Goal: Task Accomplishment & Management: Use online tool/utility

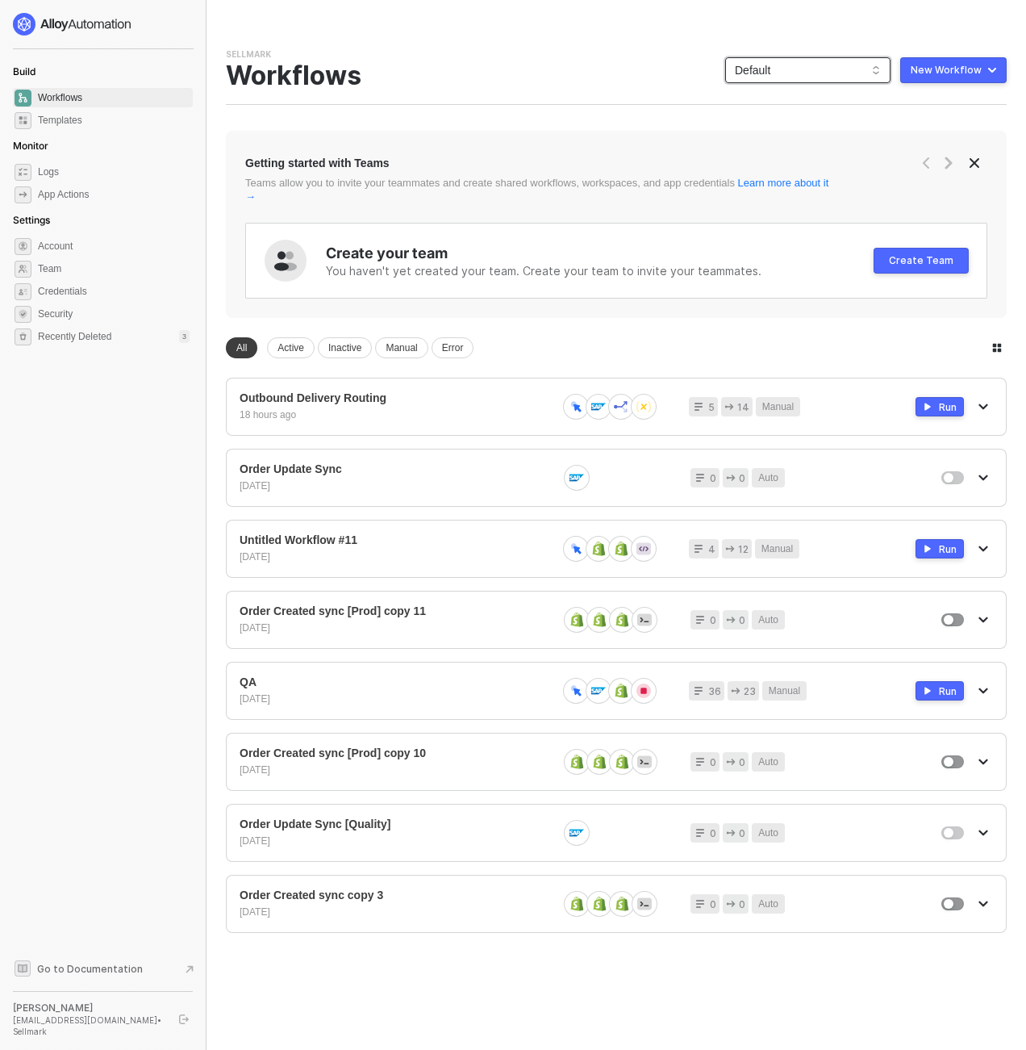
click at [788, 76] on span "Default" at bounding box center [808, 70] width 146 height 24
click at [775, 268] on div "KJRests" at bounding box center [825, 265] width 119 height 19
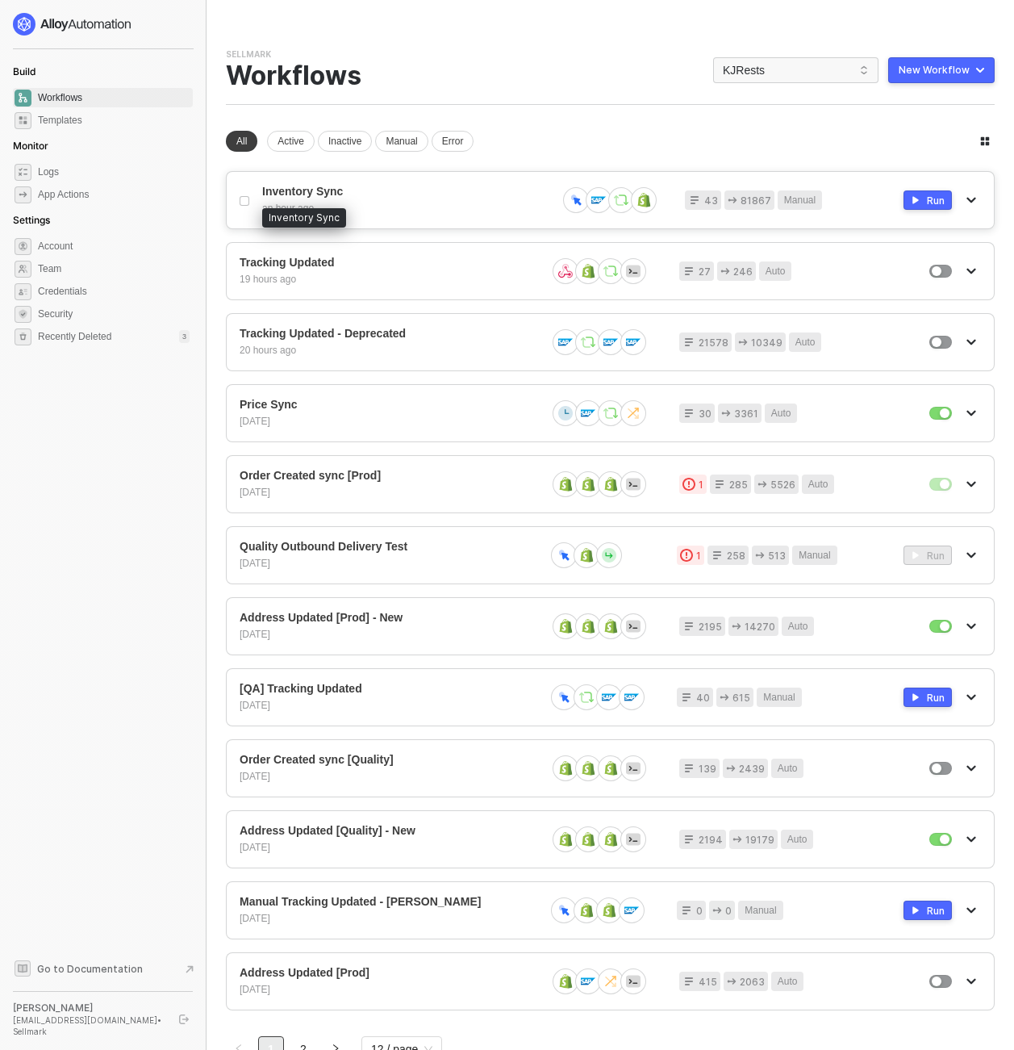
click at [392, 185] on span "Inventory Sync" at bounding box center [403, 192] width 282 height 14
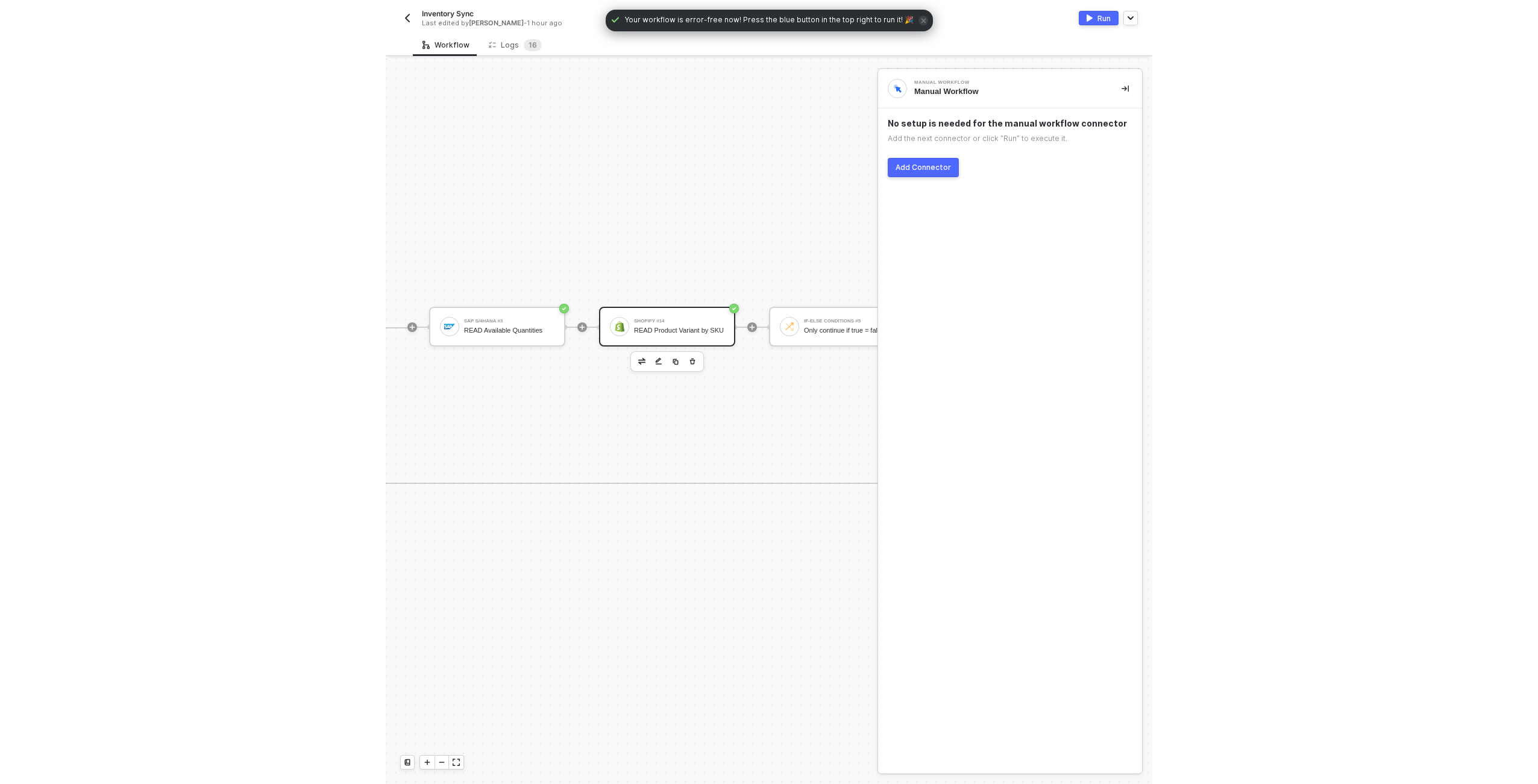
scroll to position [346, 554]
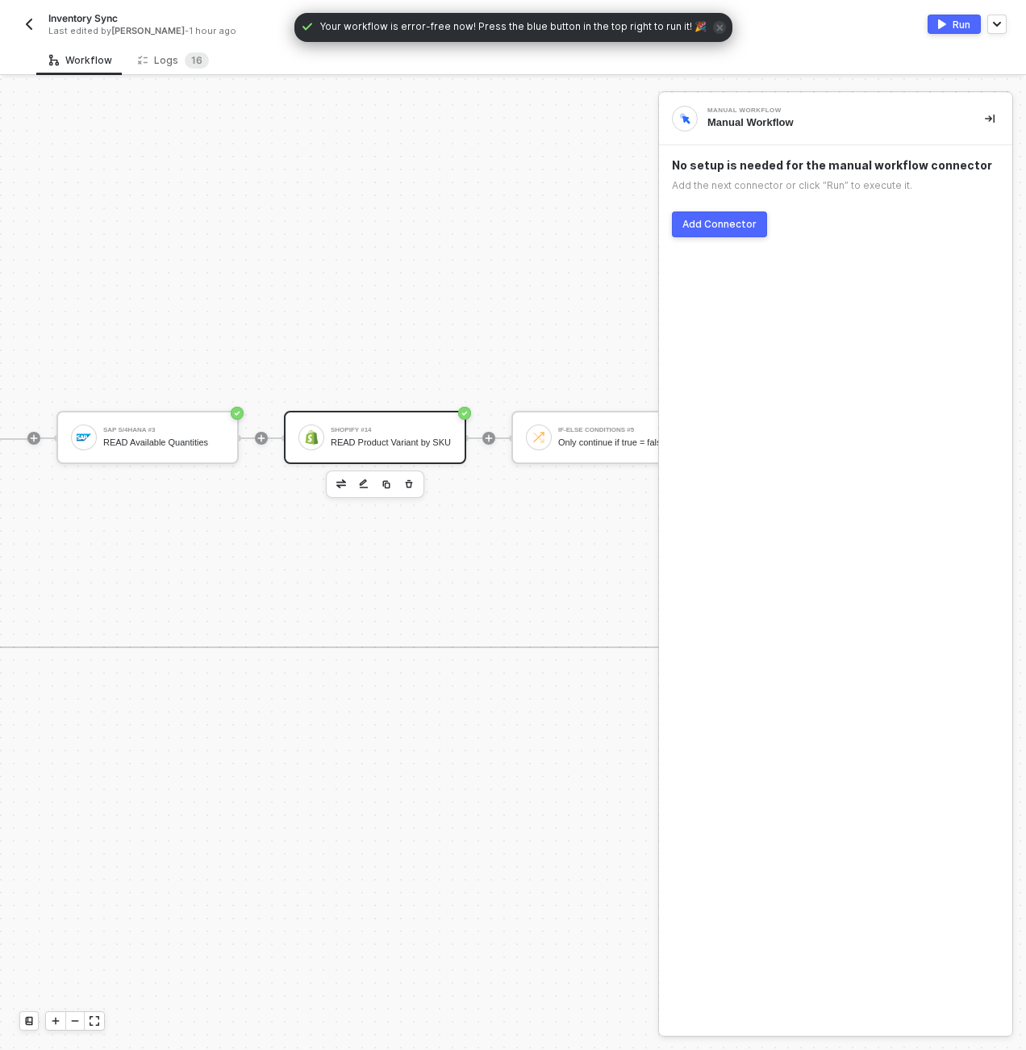
click at [395, 429] on div "Shopify #14 READ Product Variant by SKU" at bounding box center [391, 437] width 121 height 31
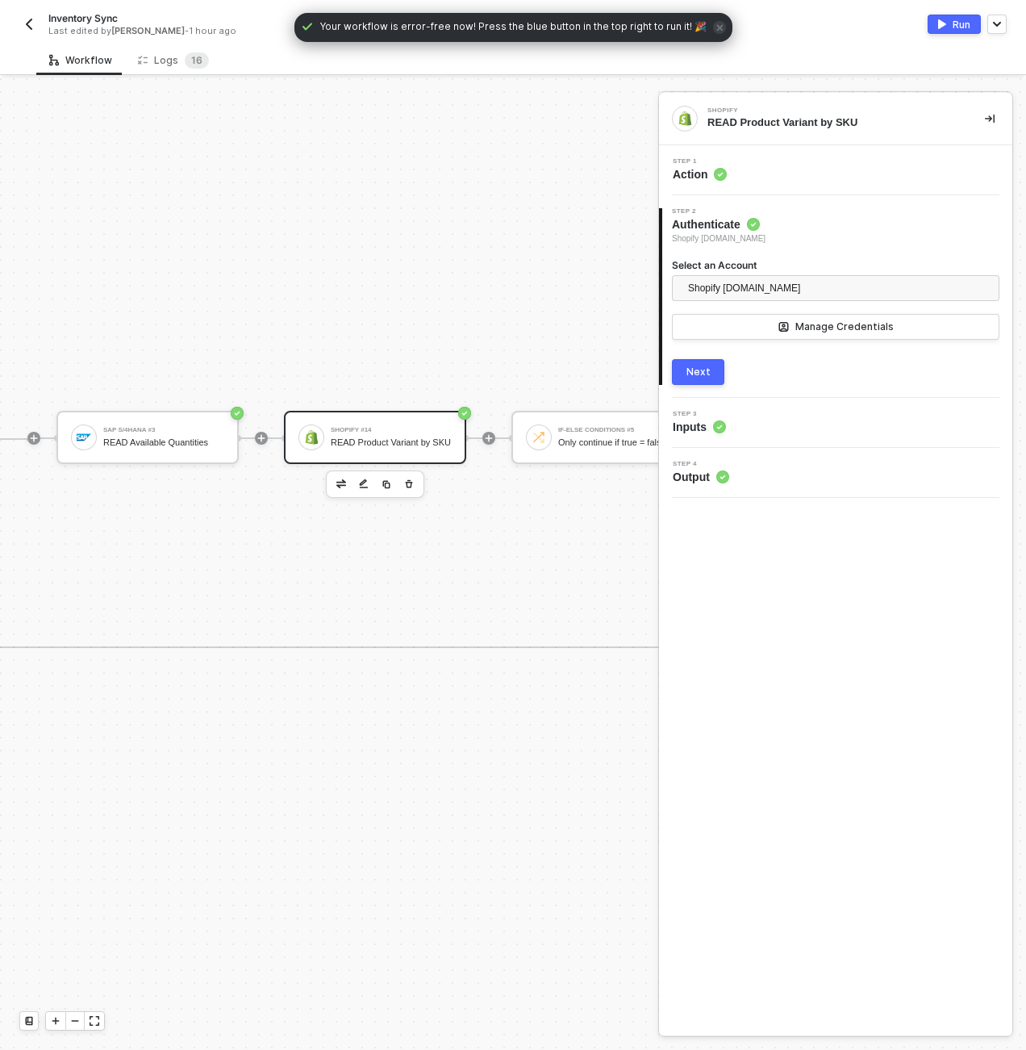
click at [750, 427] on div "Step 3 Inputs" at bounding box center [837, 423] width 349 height 24
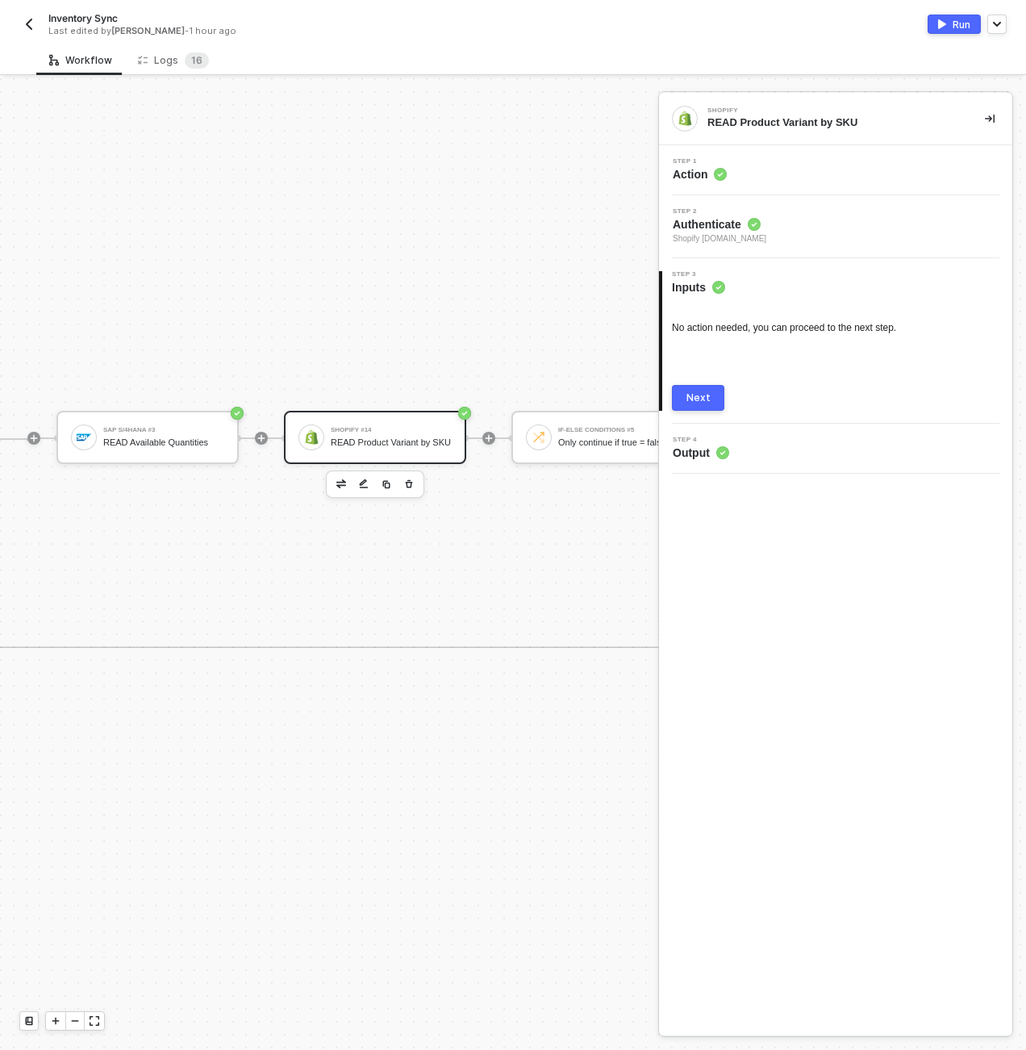
click at [391, 443] on div "READ Product Variant by SKU" at bounding box center [391, 442] width 121 height 10
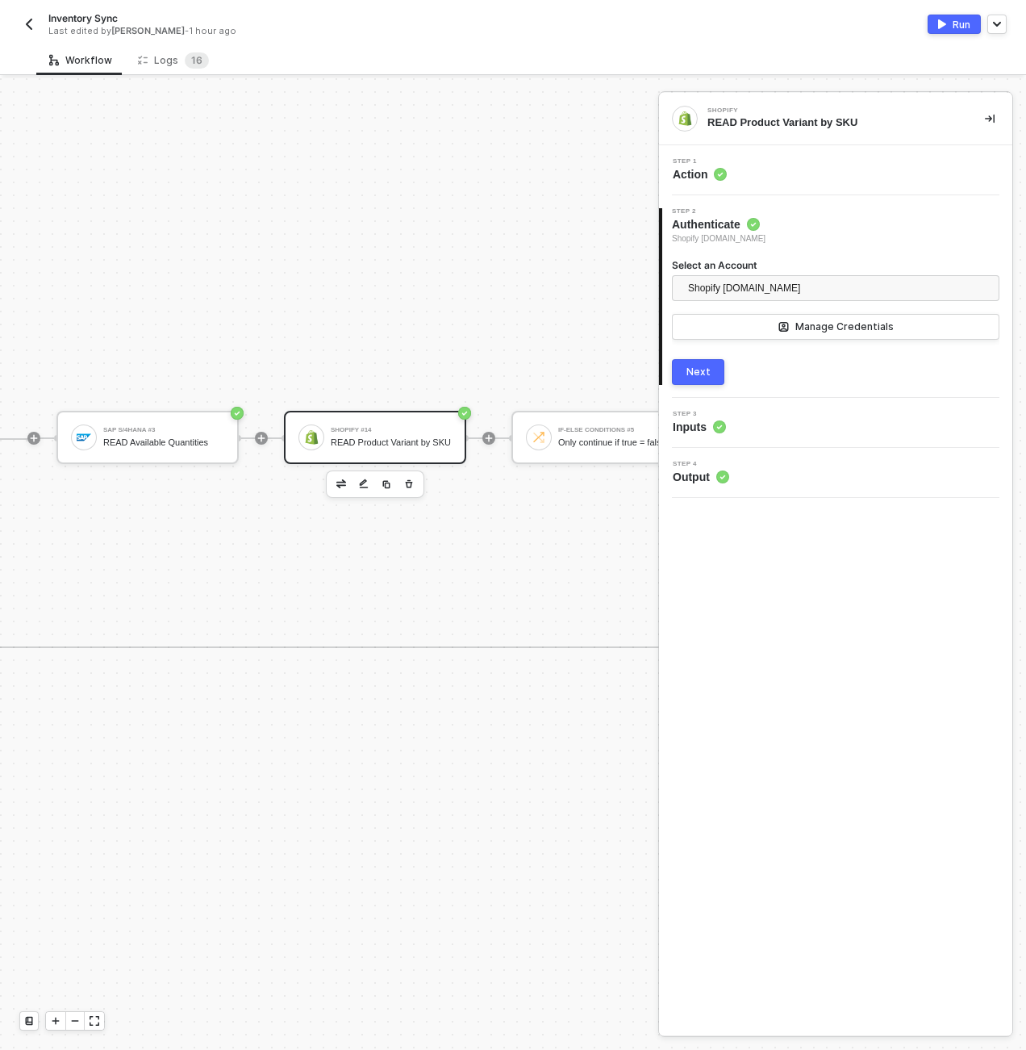
click at [764, 433] on div "Step 3 Inputs" at bounding box center [837, 423] width 349 height 24
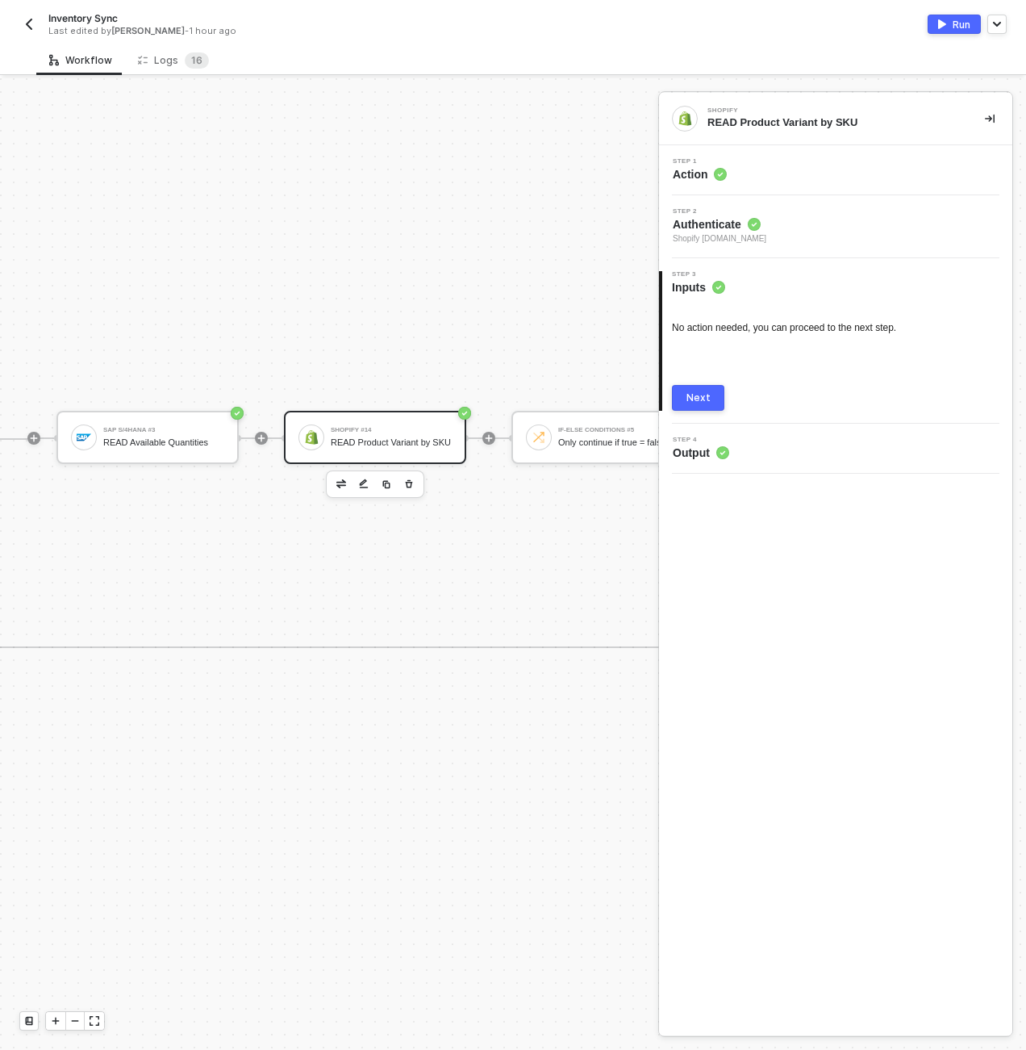
click at [253, 309] on div "Manual Workflow Start workflow SAP S/4HANA READ All Material Stocks Iterate Loo…" at bounding box center [370, 542] width 2224 height 1856
click at [447, 780] on div "Manual Workflow Start workflow SAP S/4HANA READ All Material Stocks Iterate Loo…" at bounding box center [370, 542] width 2224 height 1856
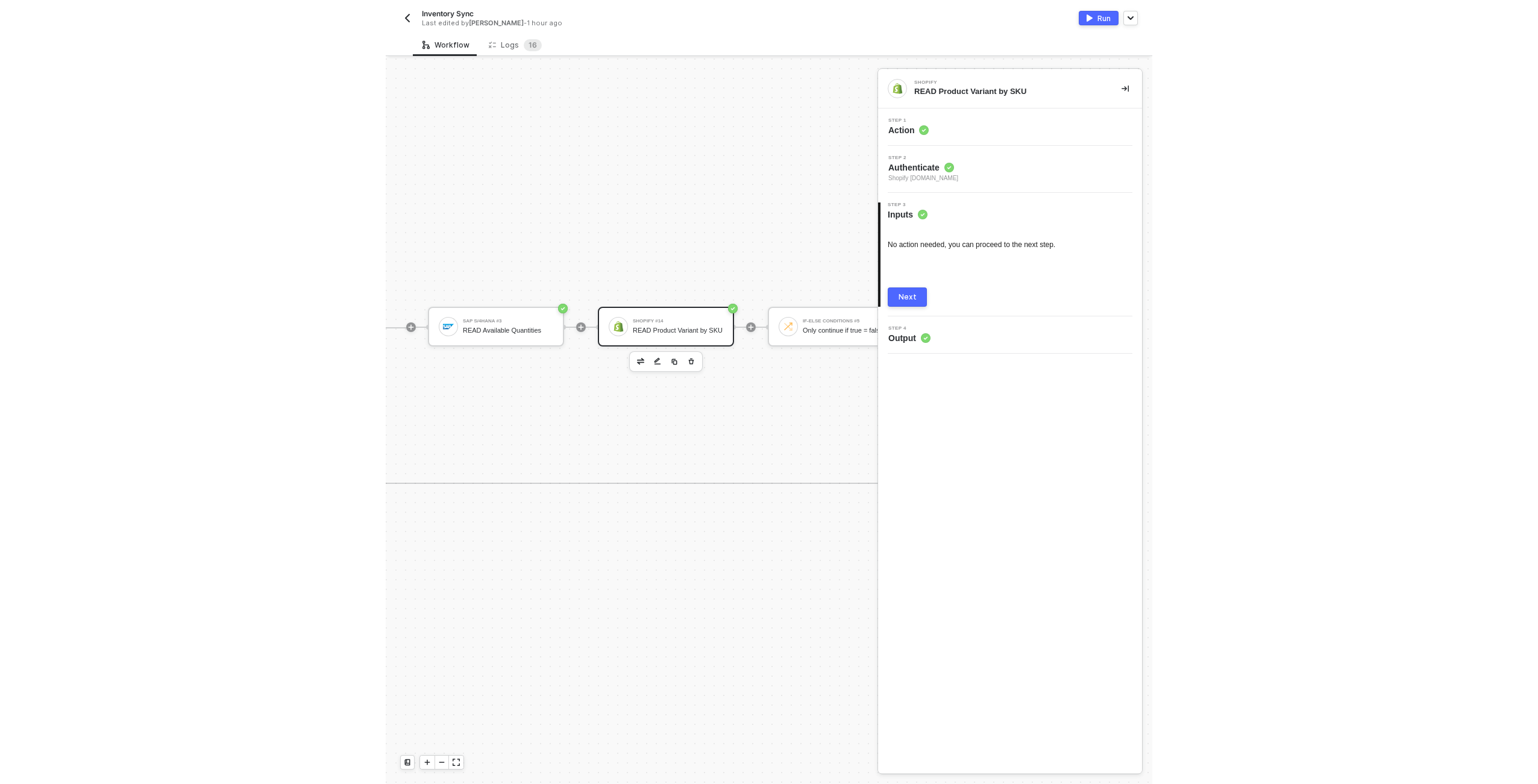
scroll to position [346, 482]
